Goal: Consume media (video, audio)

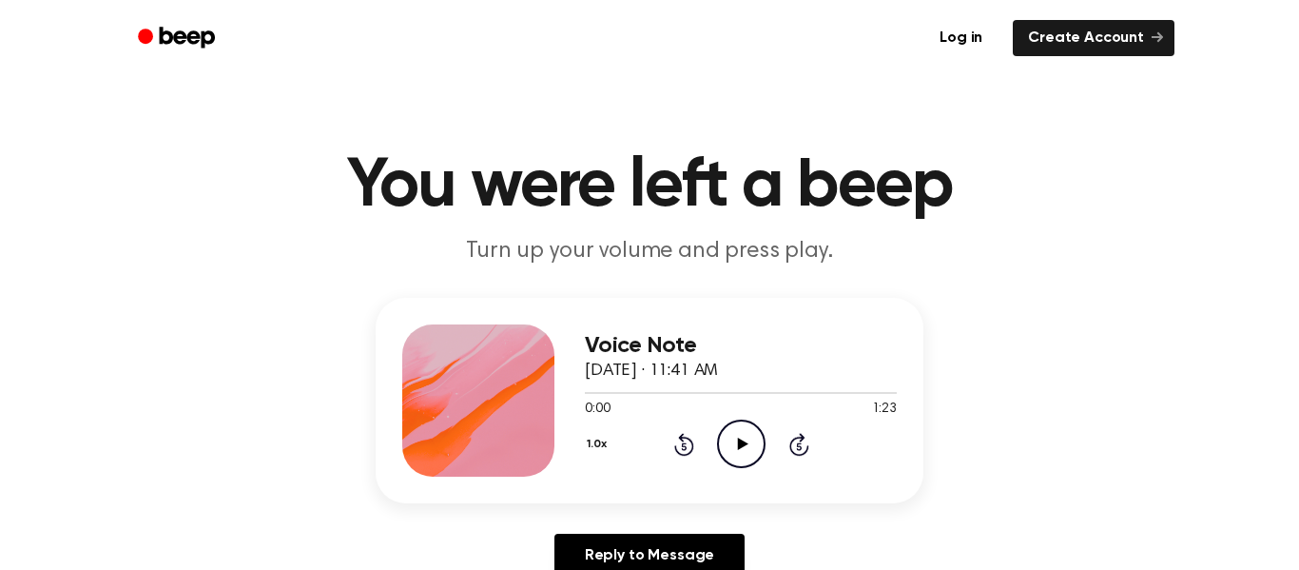
click at [749, 443] on icon "Play Audio" at bounding box center [741, 443] width 49 height 49
click at [748, 443] on icon "Pause Audio" at bounding box center [741, 443] width 49 height 49
click at [673, 443] on icon "Rewind 5 seconds" at bounding box center [683, 444] width 21 height 25
click at [674, 444] on icon "Rewind 5 seconds" at bounding box center [683, 444] width 21 height 25
click at [735, 435] on icon "Play Audio" at bounding box center [741, 443] width 49 height 49
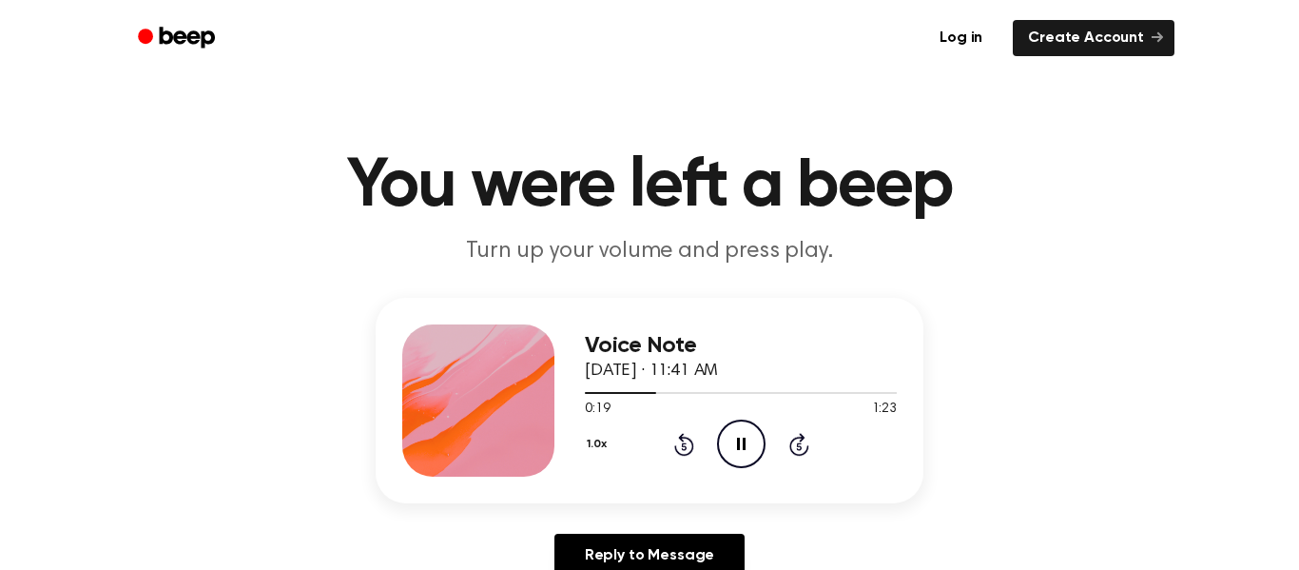
click at [735, 435] on icon "Pause Audio" at bounding box center [741, 443] width 49 height 49
click at [735, 435] on icon "Play Audio" at bounding box center [741, 443] width 49 height 49
click at [735, 435] on icon "Pause Audio" at bounding box center [741, 443] width 49 height 49
click at [735, 435] on icon "Play Audio" at bounding box center [741, 443] width 49 height 49
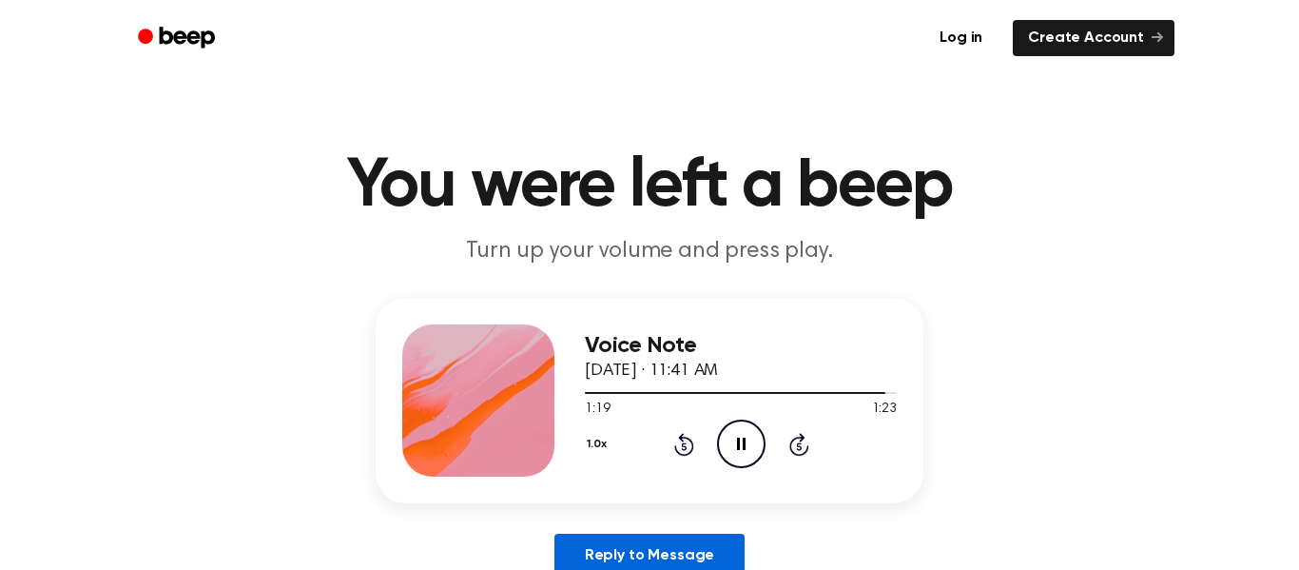
click at [737, 556] on link "Reply to Message" at bounding box center [649, 556] width 190 height 44
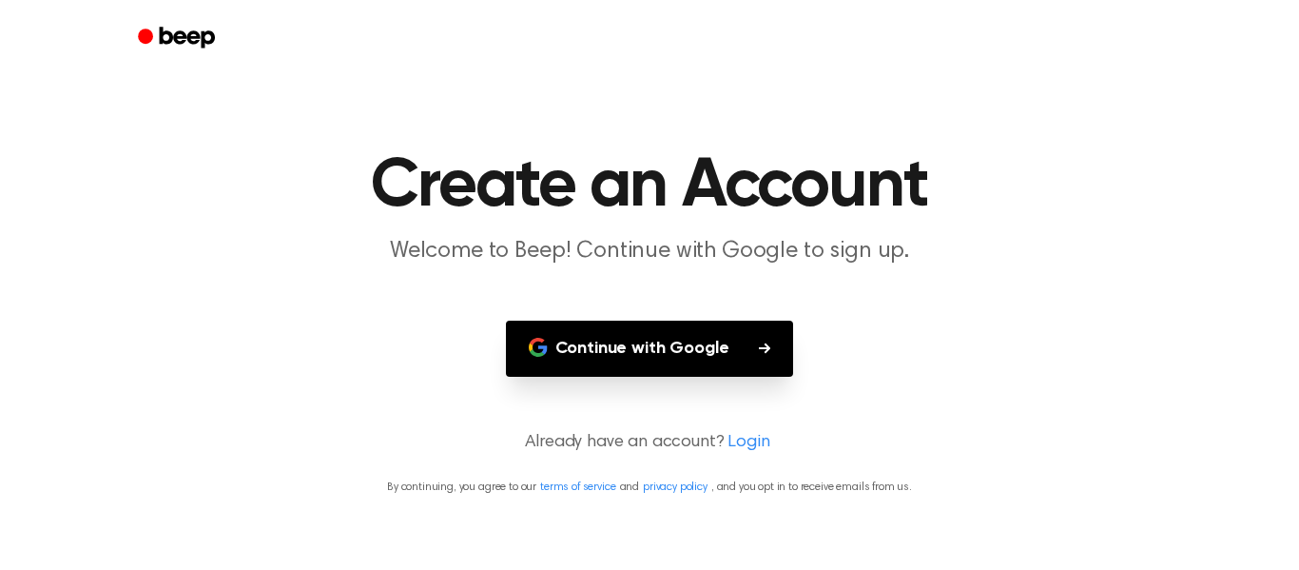
click at [800, 143] on main "Create an Account Welcome to Beep! Continue with Google to sign up. Continue wi…" at bounding box center [649, 285] width 1299 height 570
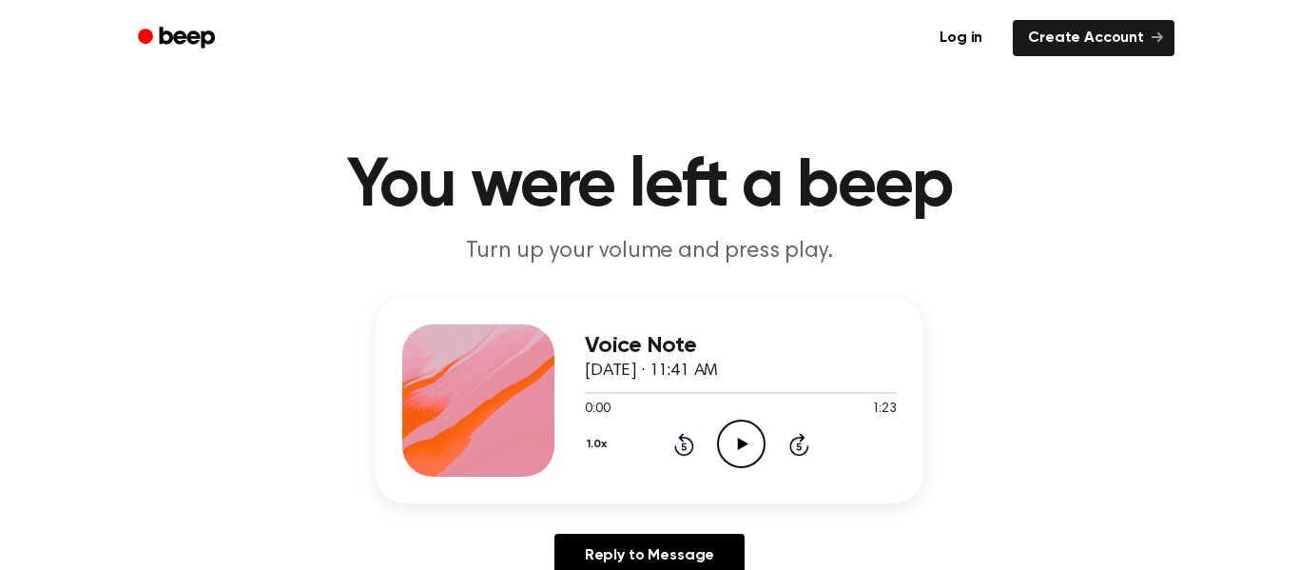
click at [799, 447] on icon "Skip 5 seconds" at bounding box center [798, 444] width 21 height 25
click at [735, 442] on icon "Play Audio" at bounding box center [741, 443] width 49 height 49
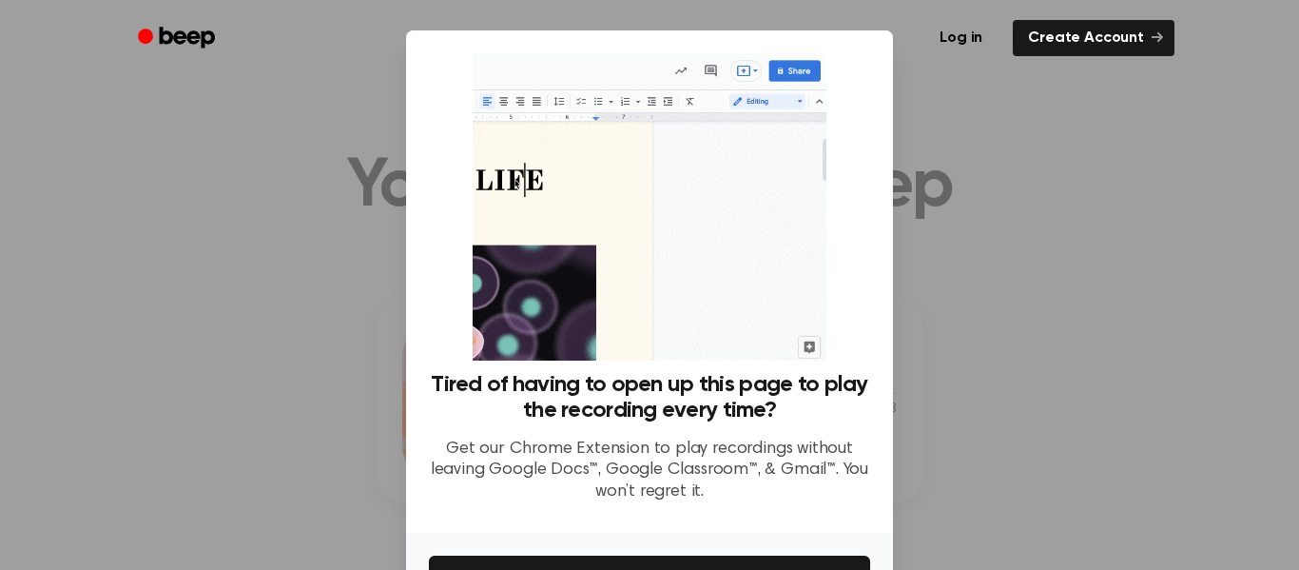
scroll to position [123, 0]
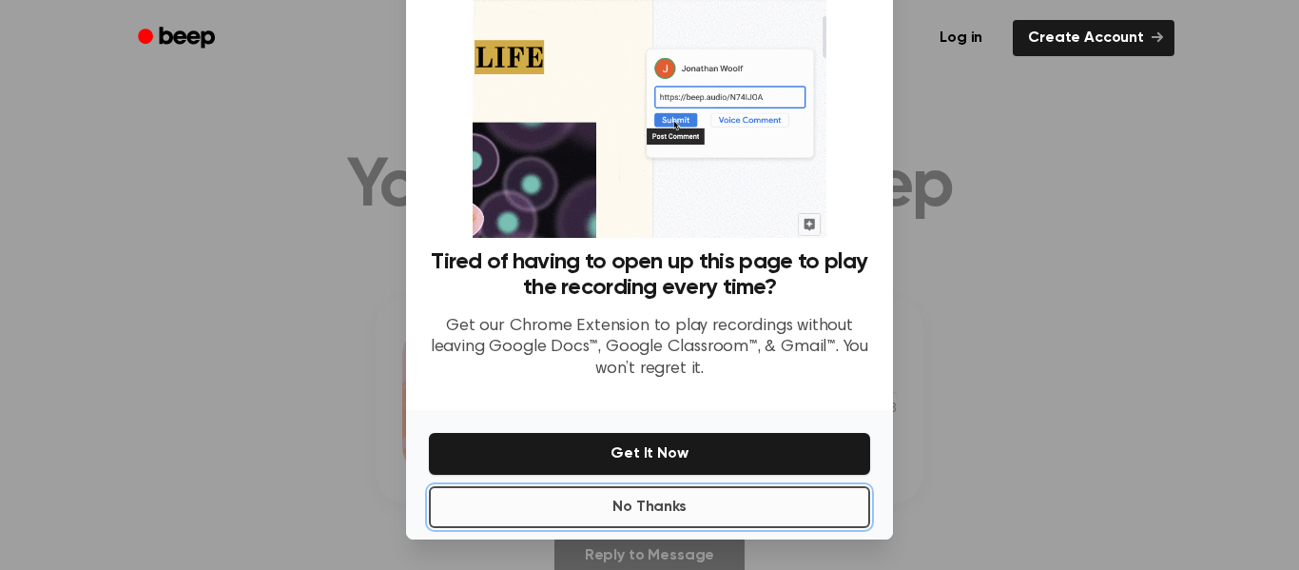
click at [722, 499] on button "No Thanks" at bounding box center [649, 507] width 441 height 42
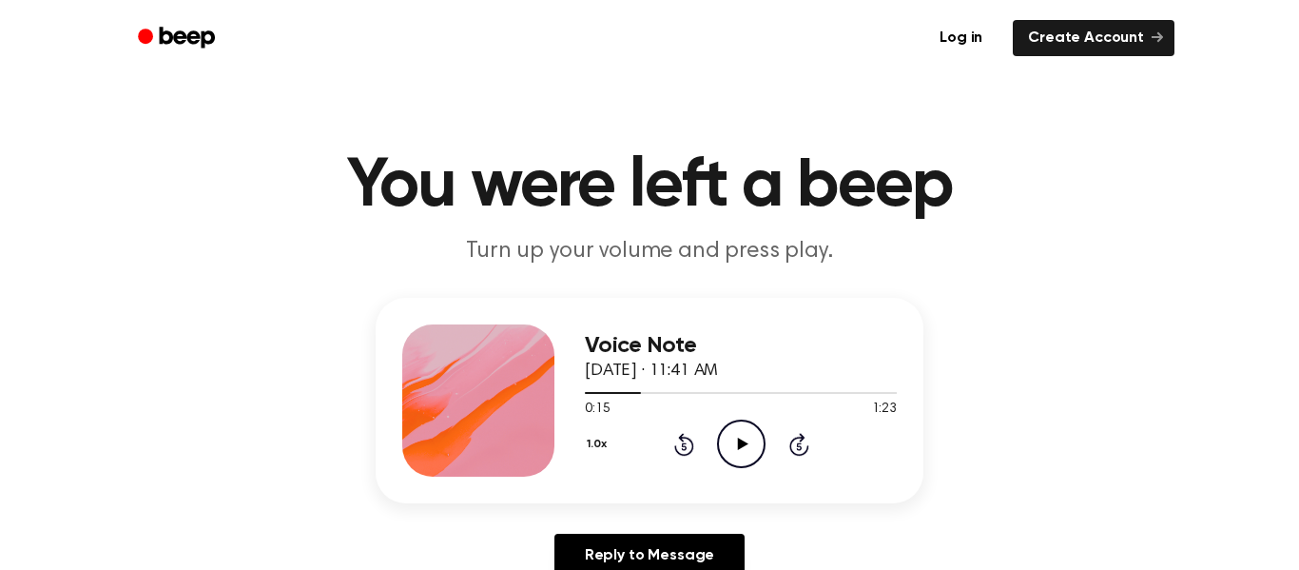
click at [736, 460] on icon "Play Audio" at bounding box center [741, 443] width 49 height 49
click at [755, 422] on icon "Pause Audio" at bounding box center [741, 443] width 49 height 49
click at [790, 443] on icon at bounding box center [799, 444] width 20 height 23
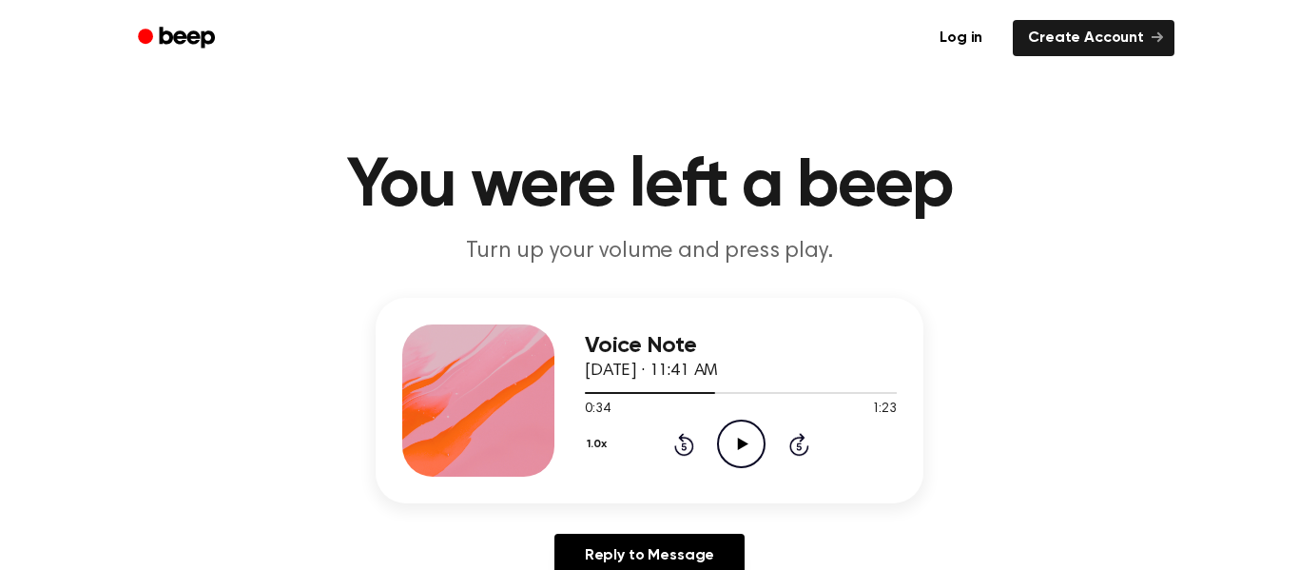
click at [790, 443] on icon at bounding box center [799, 444] width 20 height 23
click at [790, 445] on icon at bounding box center [799, 444] width 20 height 23
click at [789, 444] on icon at bounding box center [799, 444] width 20 height 23
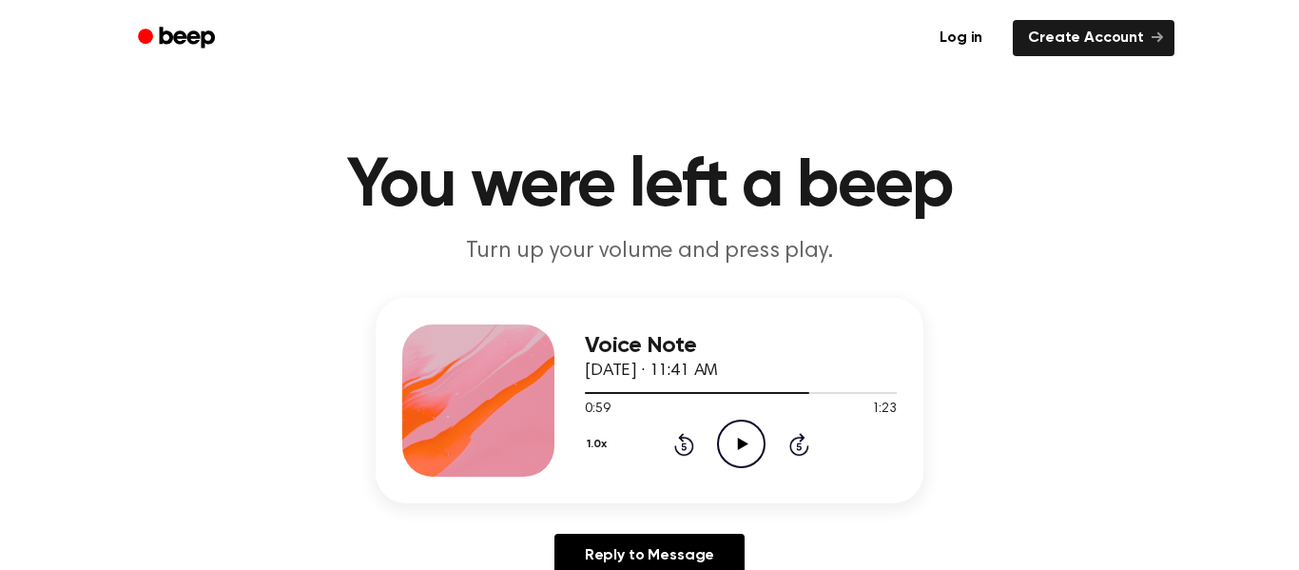
click at [789, 444] on icon at bounding box center [799, 444] width 20 height 23
click at [728, 447] on icon "Play Audio" at bounding box center [741, 443] width 49 height 49
click at [760, 445] on icon "Pause Audio" at bounding box center [741, 443] width 49 height 49
click at [767, 432] on div "1.0x Rewind 5 seconds Play Audio Skip 5 seconds" at bounding box center [741, 443] width 312 height 49
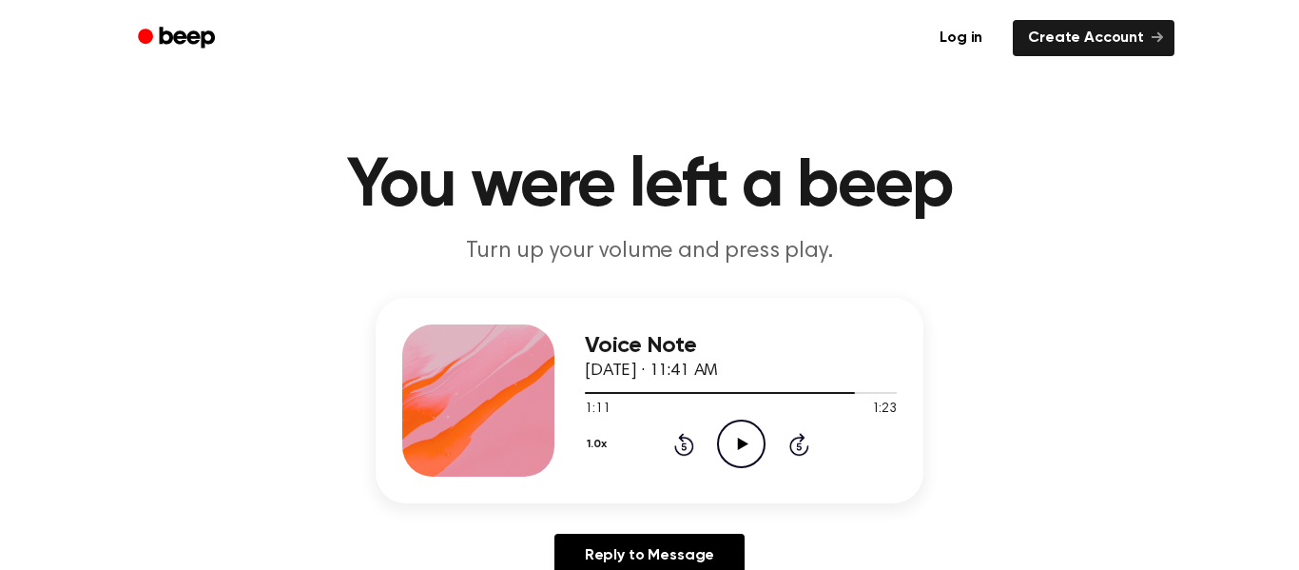
click at [744, 437] on icon "Play Audio" at bounding box center [741, 443] width 49 height 49
